Goal: Task Accomplishment & Management: Manage account settings

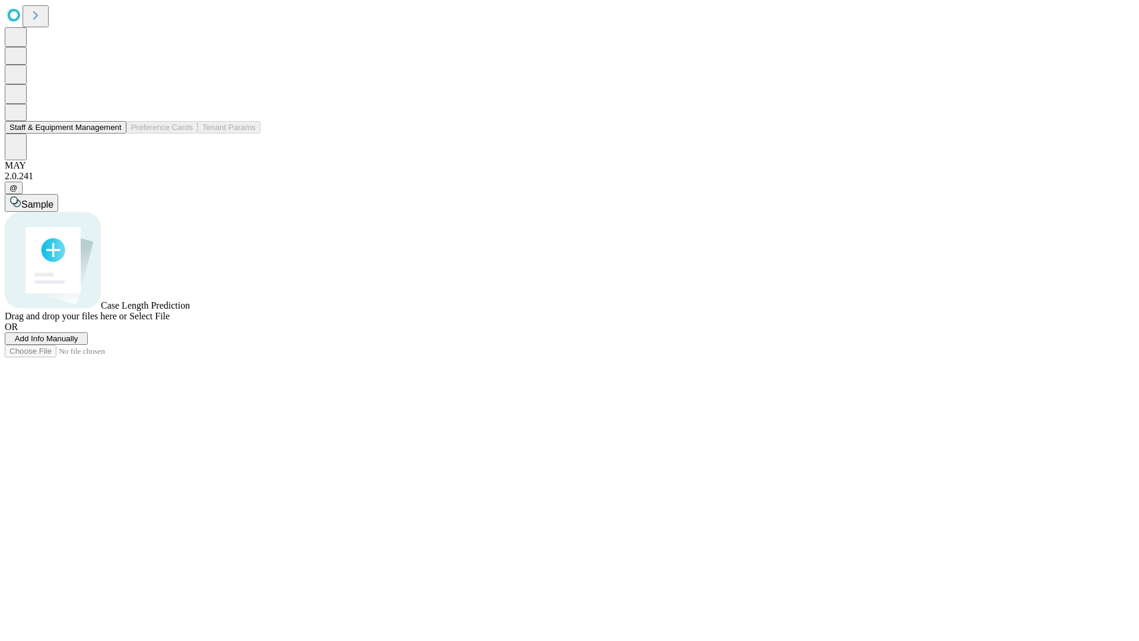
click at [113, 133] on button "Staff & Equipment Management" at bounding box center [66, 127] width 122 height 12
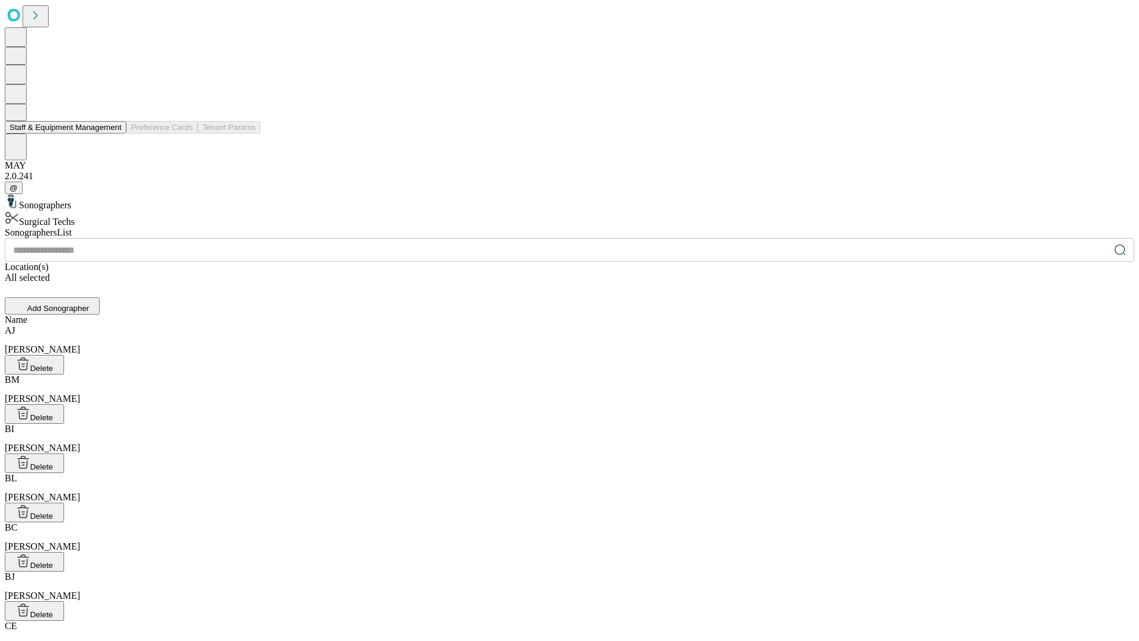
click at [113, 133] on button "Staff & Equipment Management" at bounding box center [66, 127] width 122 height 12
